Goal: Information Seeking & Learning: Learn about a topic

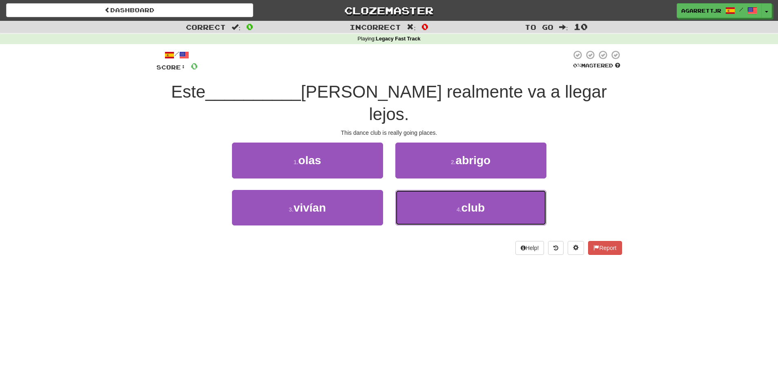
click at [484, 201] on span "club" at bounding box center [474, 207] width 24 height 13
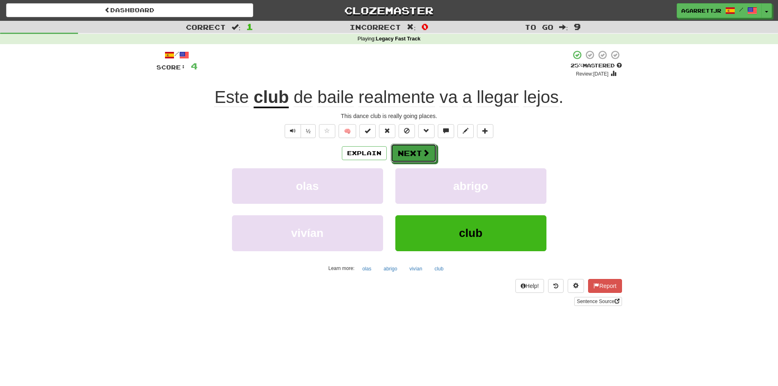
click at [414, 152] on button "Next" at bounding box center [414, 153] width 46 height 19
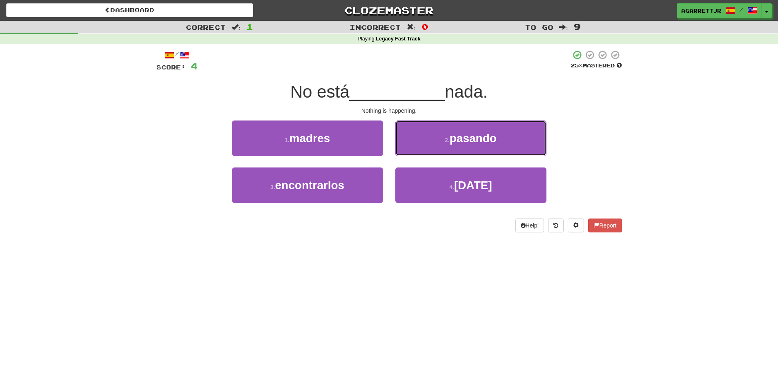
click at [466, 135] on span "pasando" at bounding box center [473, 138] width 47 height 13
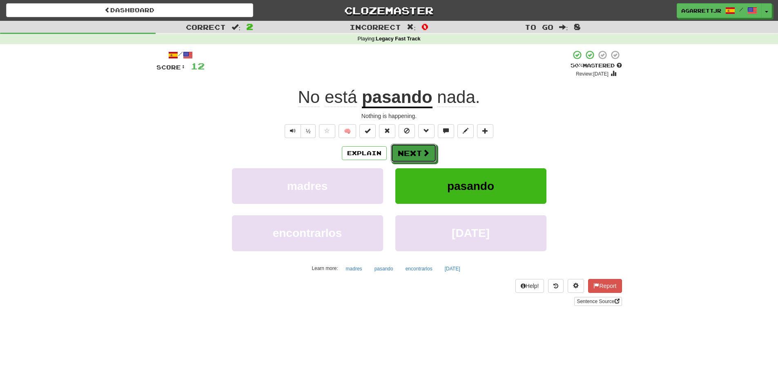
click at [412, 153] on button "Next" at bounding box center [414, 153] width 46 height 19
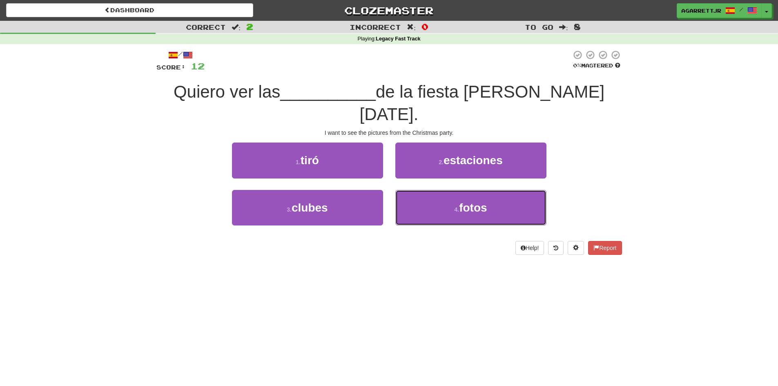
click at [476, 201] on span "fotos" at bounding box center [473, 207] width 28 height 13
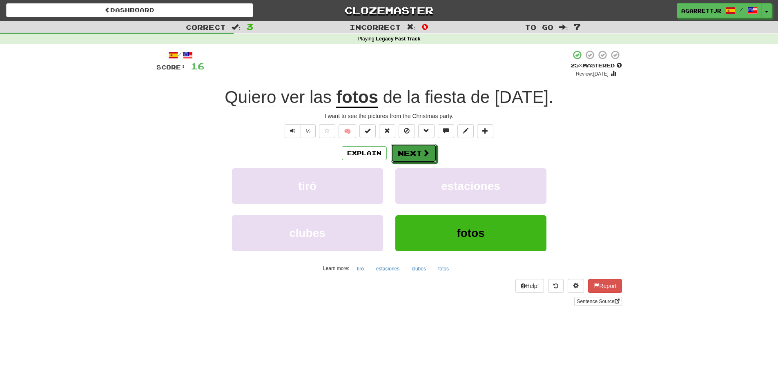
click at [415, 148] on button "Next" at bounding box center [414, 153] width 46 height 19
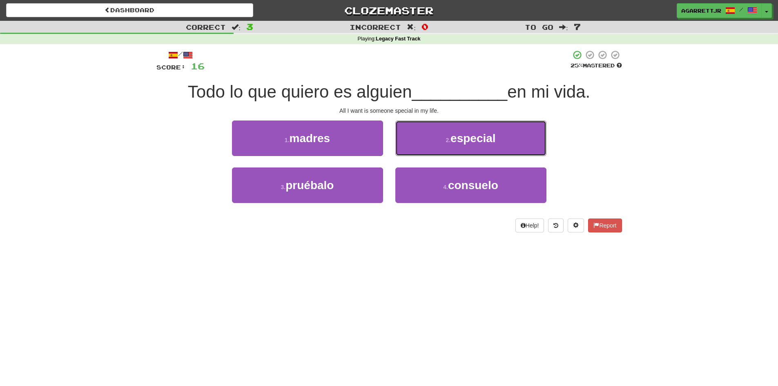
click at [466, 137] on span "especial" at bounding box center [473, 138] width 45 height 13
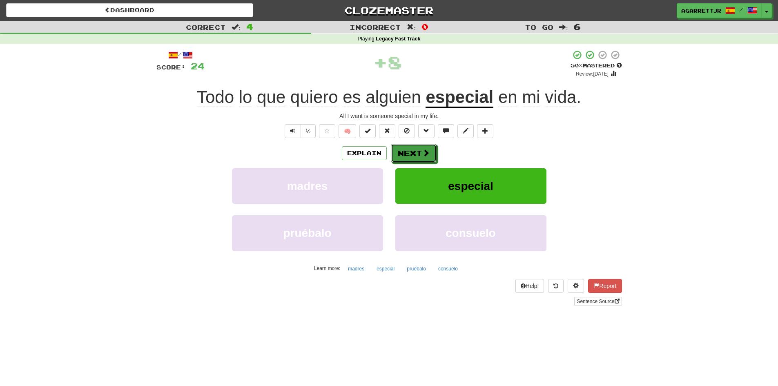
click at [425, 151] on span at bounding box center [426, 152] width 7 height 7
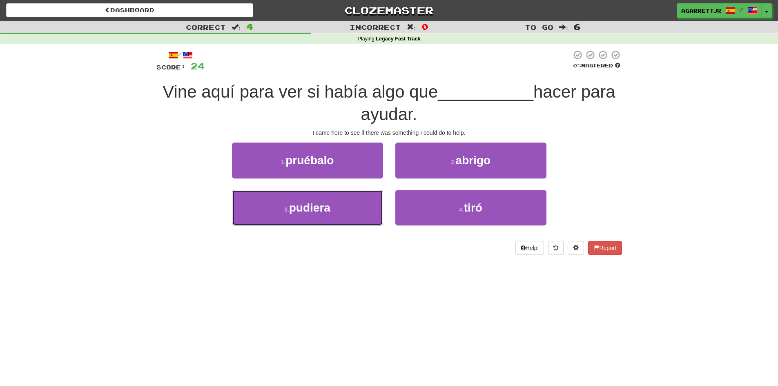
click at [305, 212] on span "pudiera" at bounding box center [309, 207] width 41 height 13
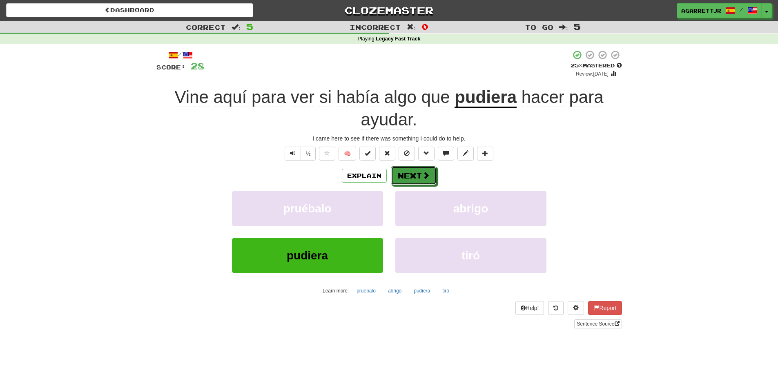
click at [408, 177] on button "Next" at bounding box center [414, 175] width 46 height 19
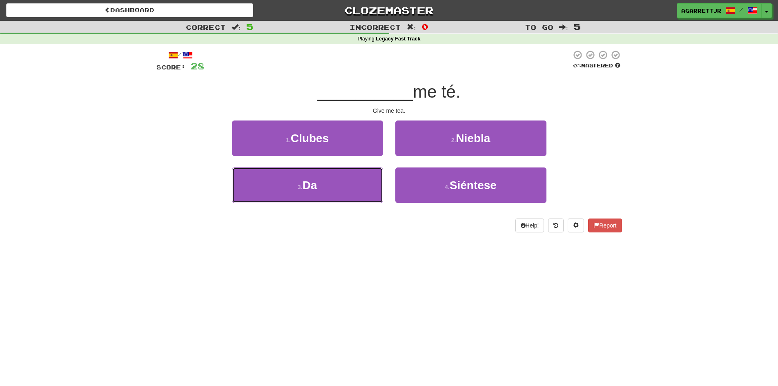
click at [315, 186] on span "Da" at bounding box center [309, 185] width 15 height 13
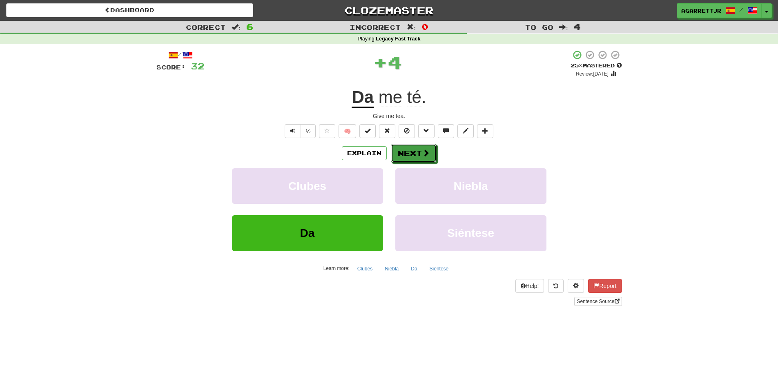
click at [414, 149] on button "Next" at bounding box center [414, 153] width 46 height 19
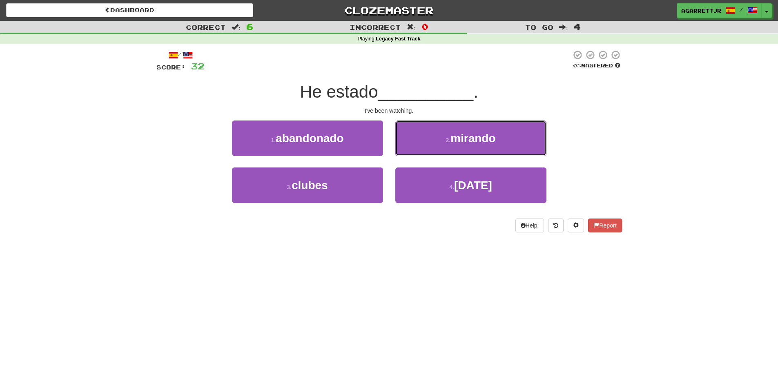
click at [464, 138] on span "mirando" at bounding box center [473, 138] width 45 height 13
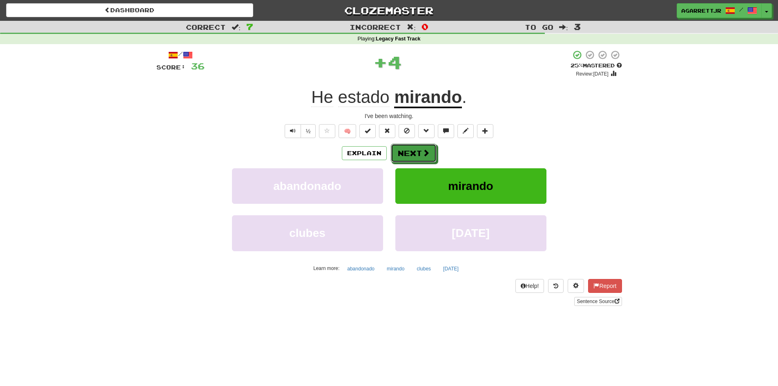
click at [408, 153] on button "Next" at bounding box center [414, 153] width 46 height 19
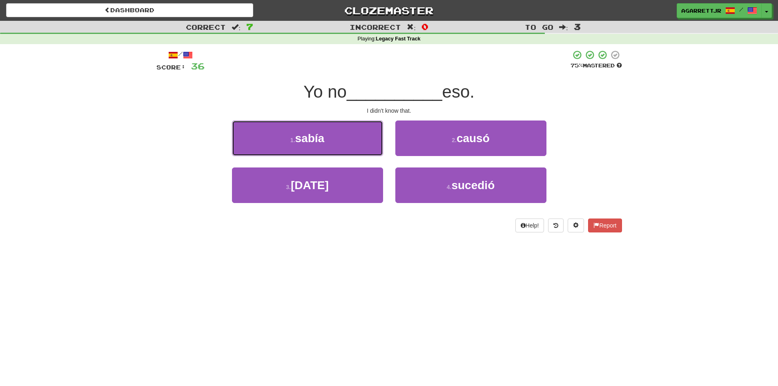
click at [312, 140] on span "sabía" at bounding box center [309, 138] width 29 height 13
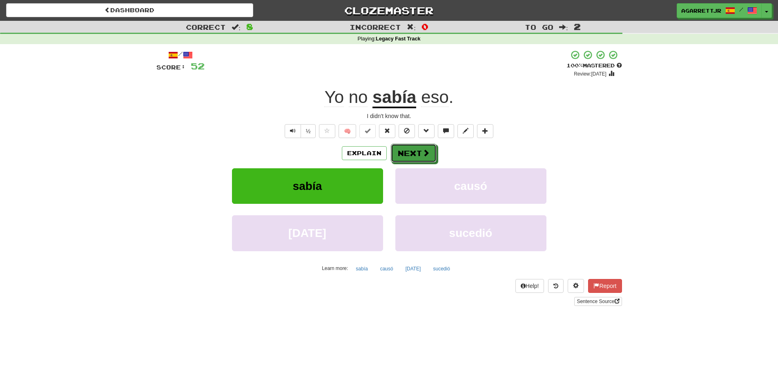
click at [419, 150] on button "Next" at bounding box center [414, 153] width 46 height 19
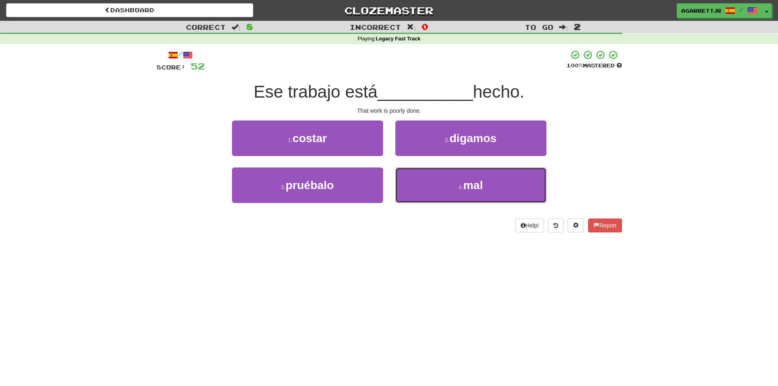
click at [466, 186] on span "mal" at bounding box center [473, 185] width 20 height 13
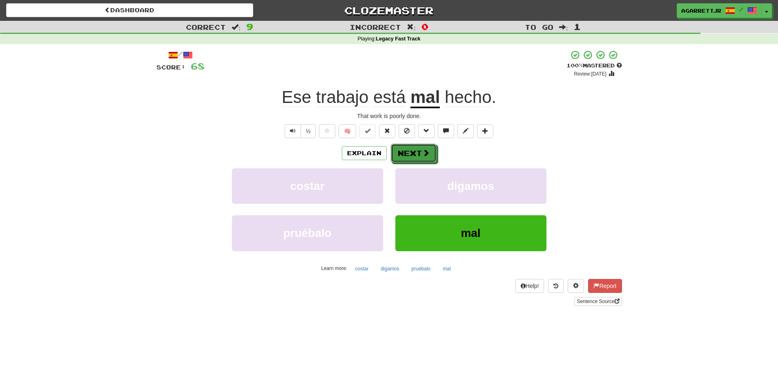
click at [414, 152] on button "Next" at bounding box center [414, 153] width 46 height 19
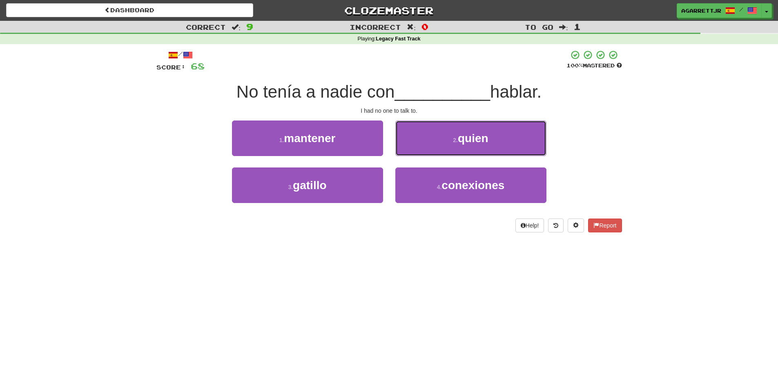
click at [470, 142] on span "quien" at bounding box center [473, 138] width 31 height 13
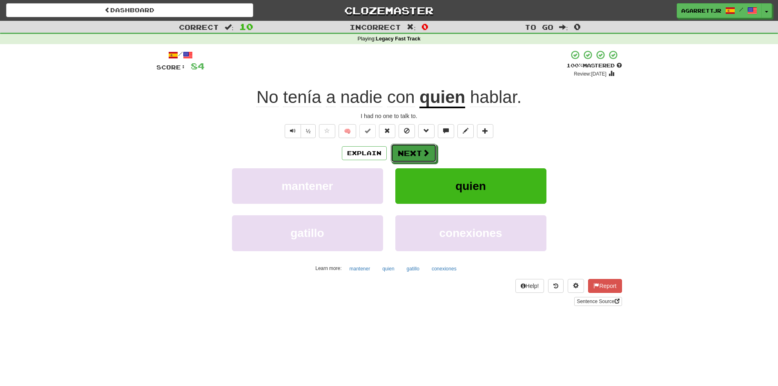
click at [427, 150] on span at bounding box center [426, 152] width 7 height 7
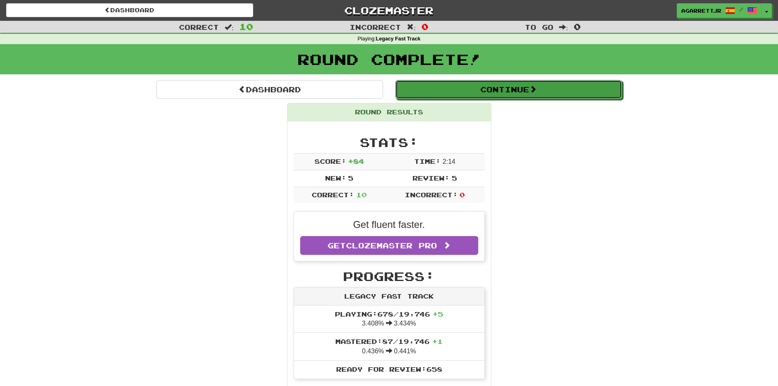
click at [509, 91] on button "Continue" at bounding box center [509, 89] width 227 height 19
